Goal: Task Accomplishment & Management: Manage account settings

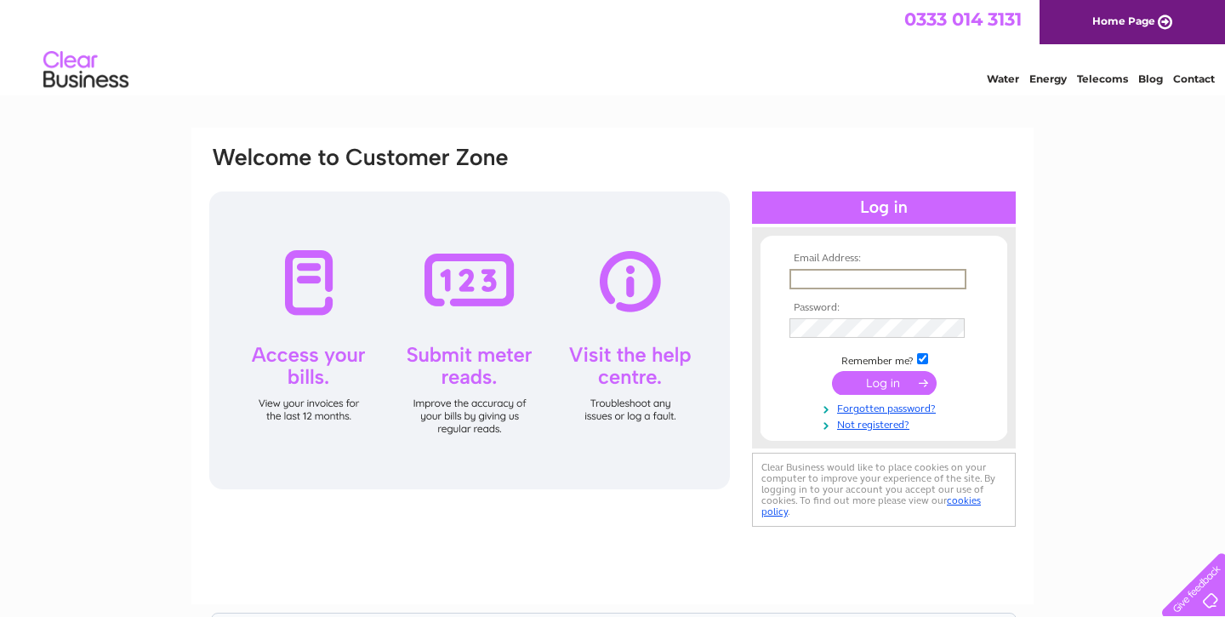
type input "tomcourts@aol.com"
click at [890, 383] on input "submit" at bounding box center [884, 383] width 105 height 24
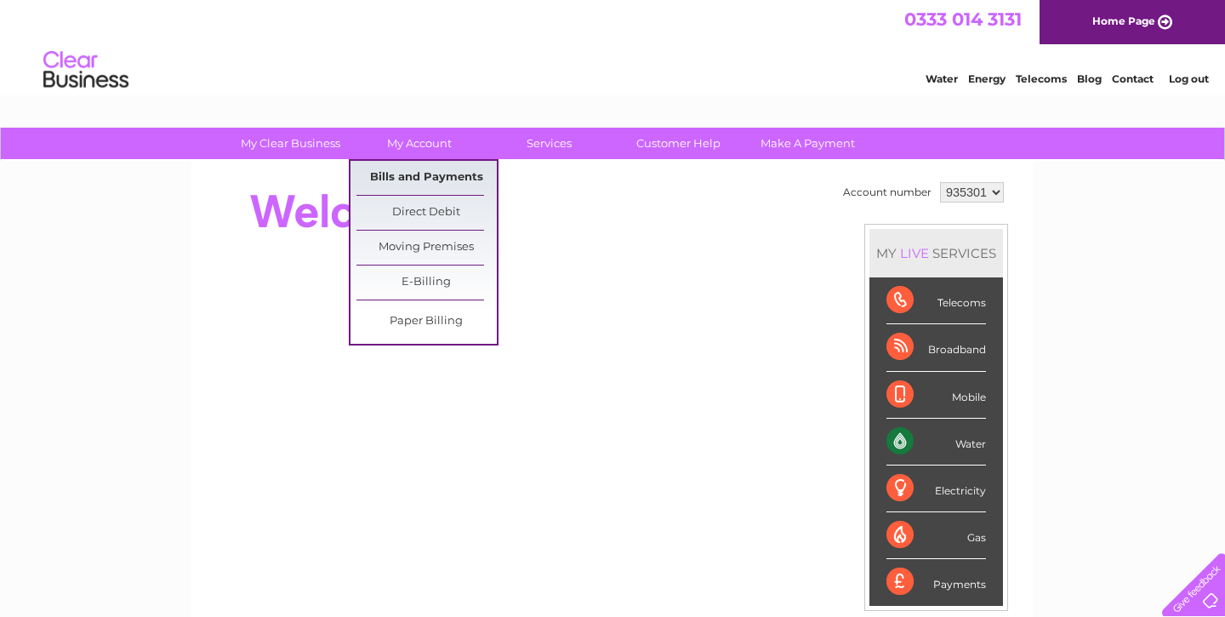
click at [448, 181] on link "Bills and Payments" at bounding box center [426, 178] width 140 height 34
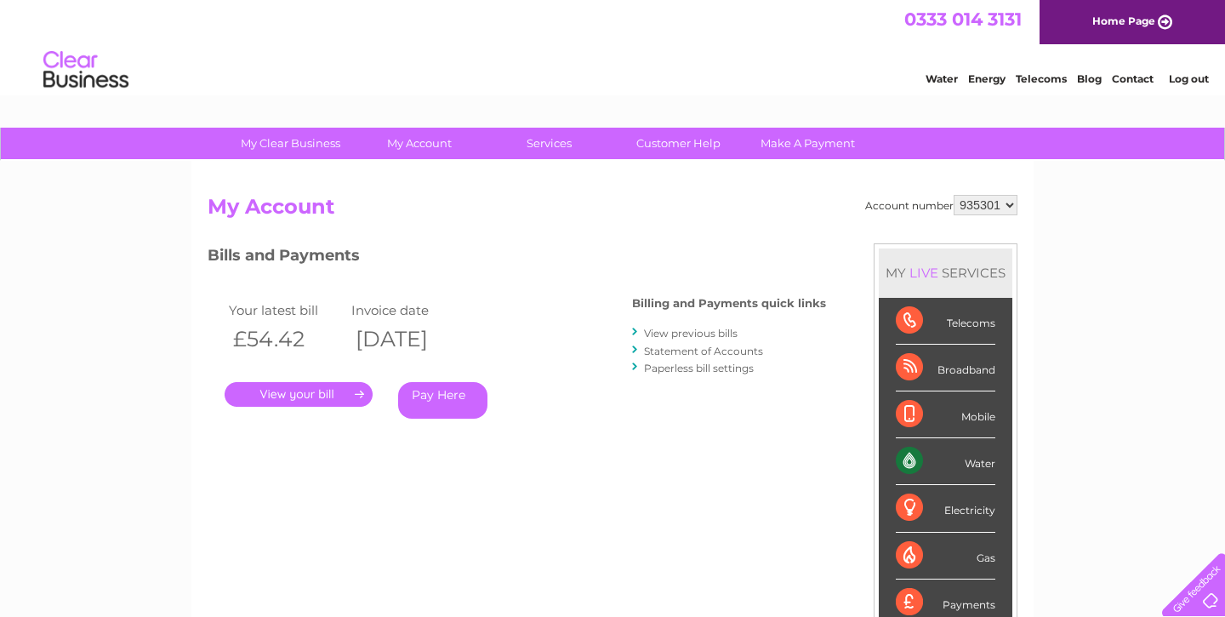
click at [322, 396] on link "." at bounding box center [299, 394] width 148 height 25
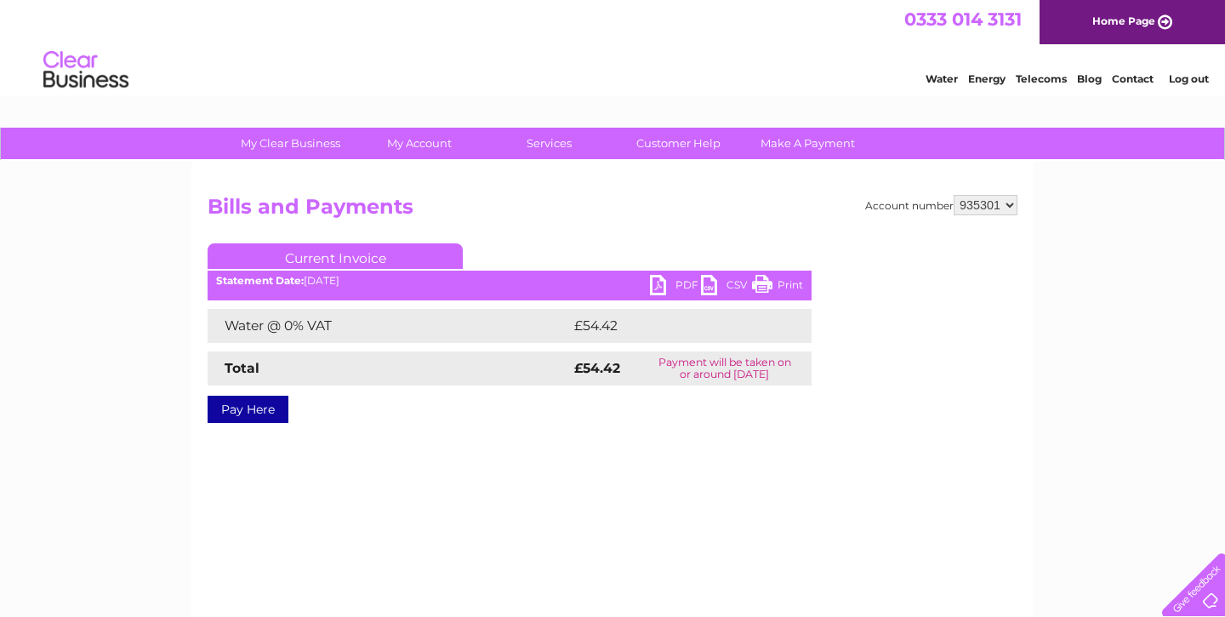
click at [663, 282] on link "PDF" at bounding box center [675, 287] width 51 height 25
